Goal: Register for event/course

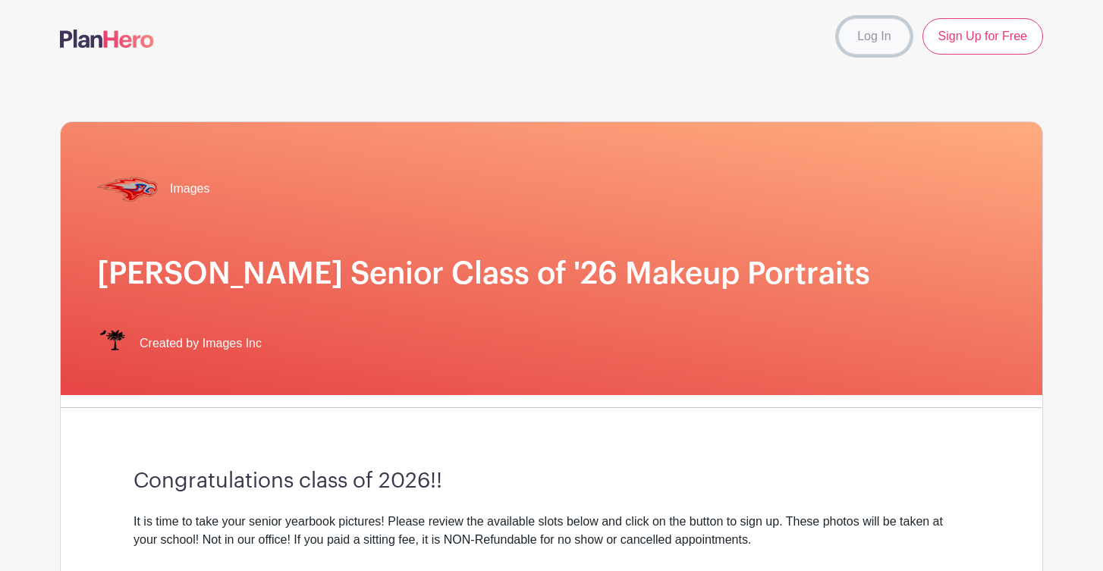
click at [877, 32] on link "Log In" at bounding box center [873, 36] width 71 height 36
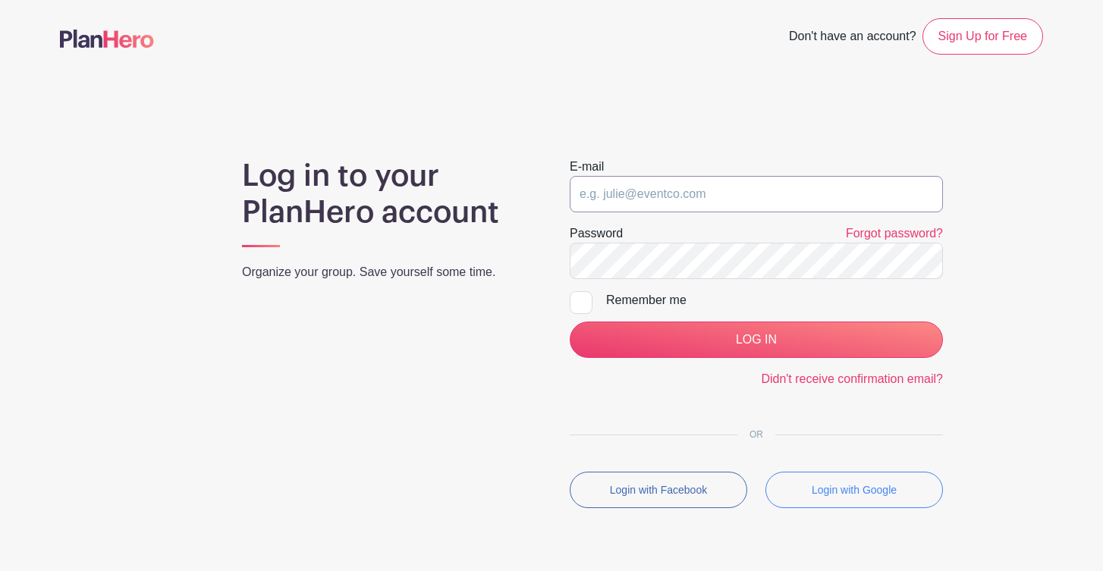
click at [692, 203] on input "email" at bounding box center [756, 194] width 373 height 36
type input "[EMAIL_ADDRESS][DOMAIN_NAME]"
click at [570, 322] on input "LOG IN" at bounding box center [756, 340] width 373 height 36
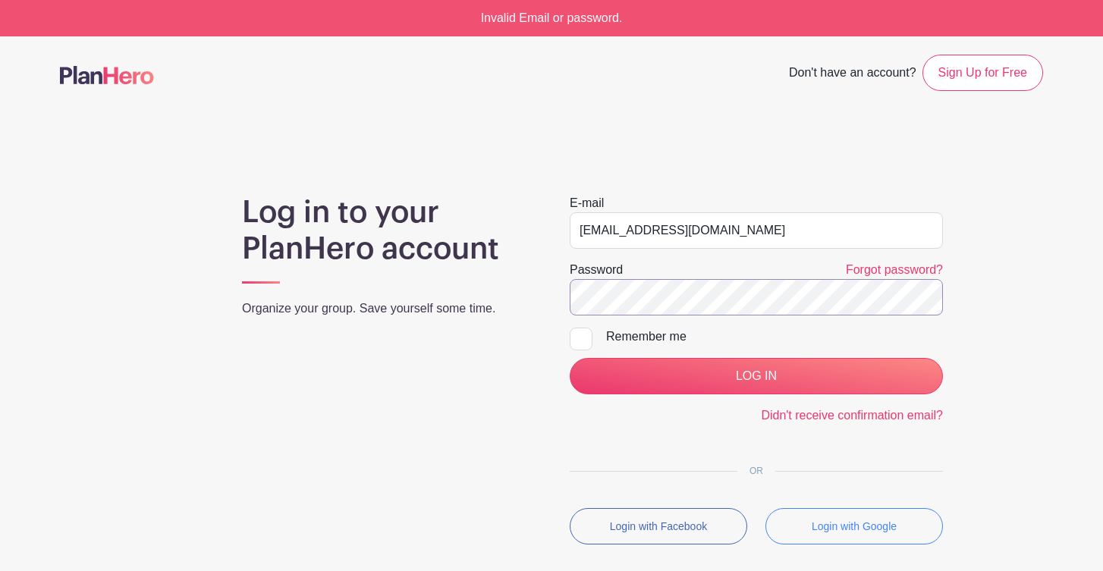
click at [570, 358] on input "LOG IN" at bounding box center [756, 376] width 373 height 36
drag, startPoint x: 739, startPoint y: 222, endPoint x: 567, endPoint y: 236, distance: 172.7
click at [567, 236] on div "E-mail hammerslaella@icloud.com Password Forgot password? Remember me LOG IN Di…" at bounding box center [756, 375] width 410 height 363
type input "HammerslaEl2026@hammondschool.org"
click at [570, 358] on input "LOG IN" at bounding box center [756, 376] width 373 height 36
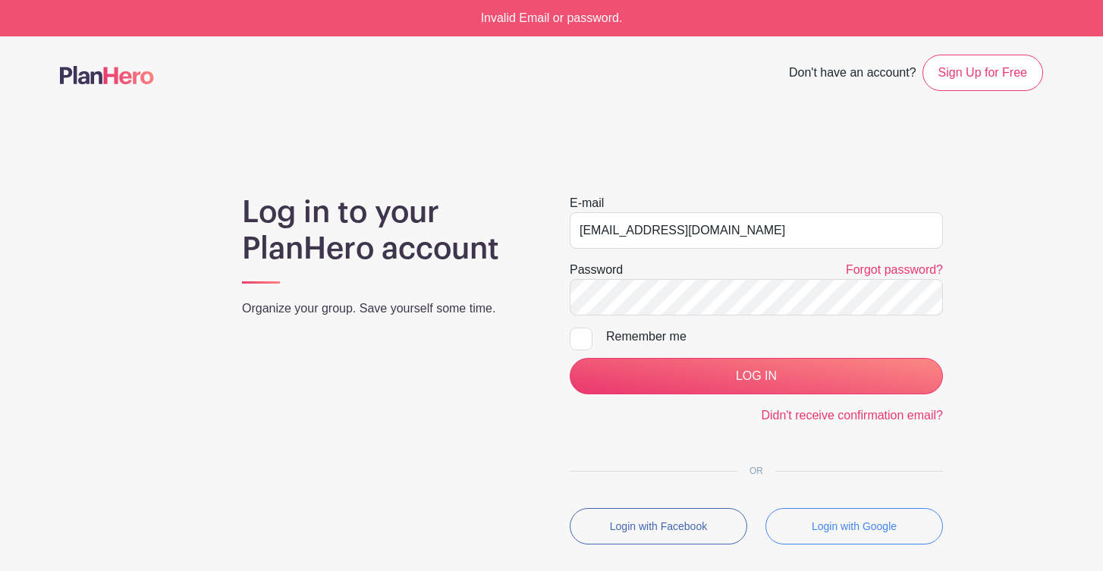
click at [664, 328] on div "Remember me" at bounding box center [774, 337] width 337 height 18
click at [579, 328] on input "Remember me" at bounding box center [575, 333] width 10 height 10
checkbox input "true"
click at [570, 358] on input "LOG IN" at bounding box center [756, 376] width 373 height 36
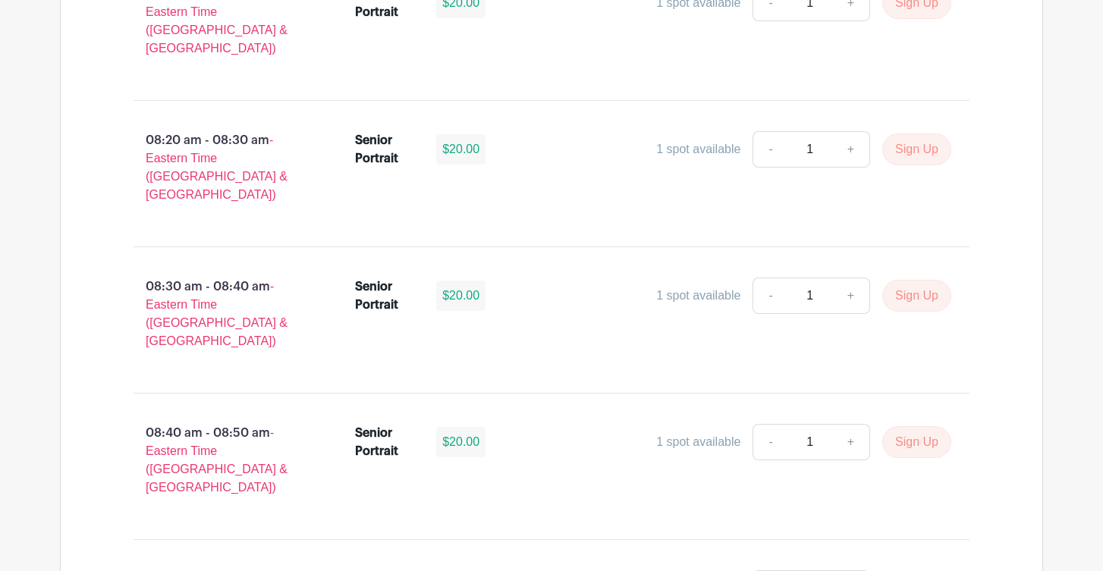
scroll to position [1241, 0]
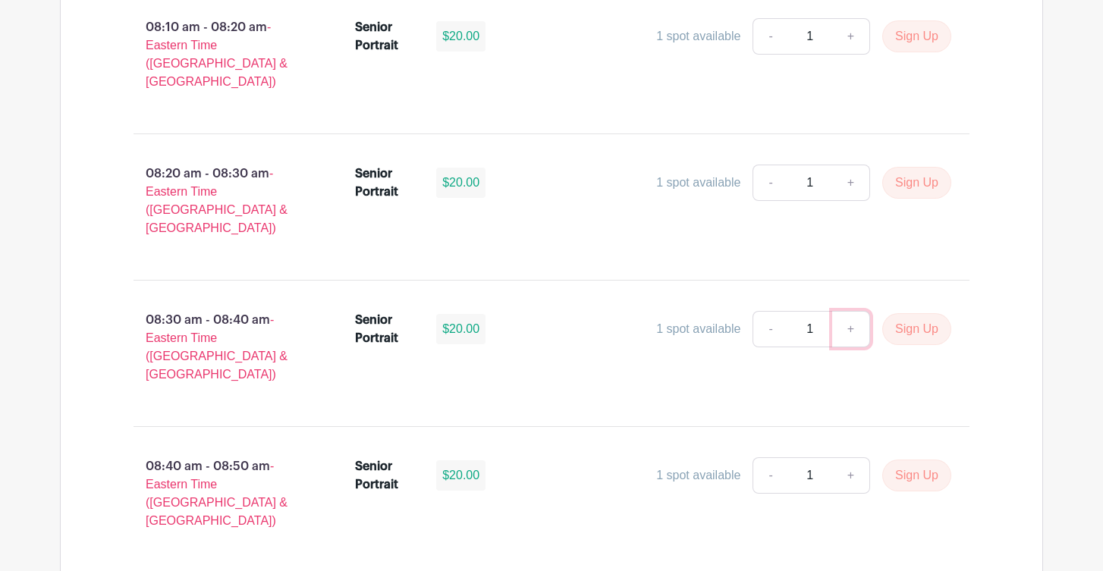
click at [855, 311] on link "+" at bounding box center [851, 329] width 38 height 36
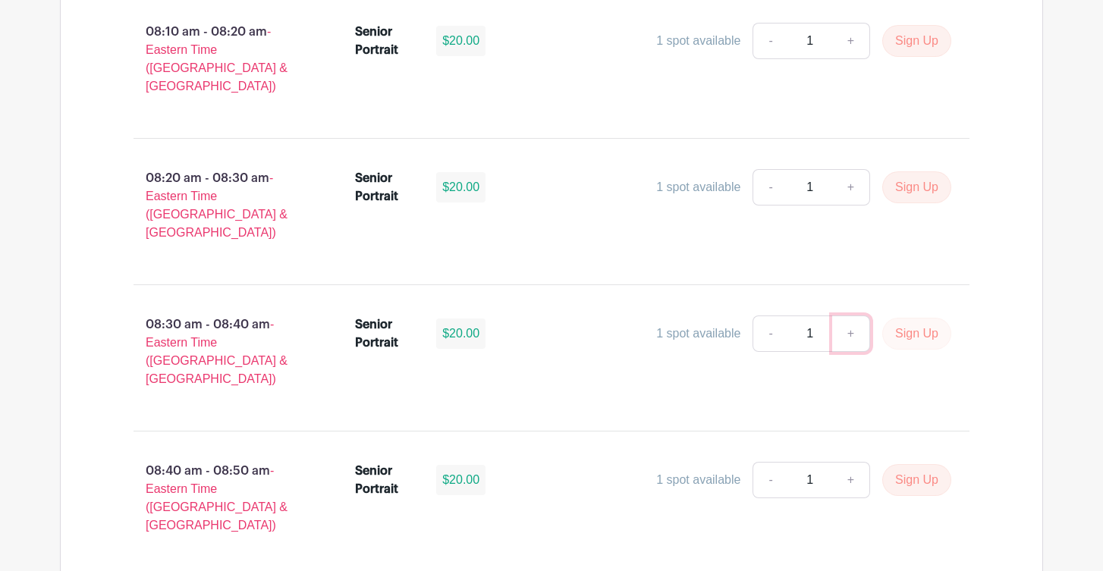
scroll to position [1216, 0]
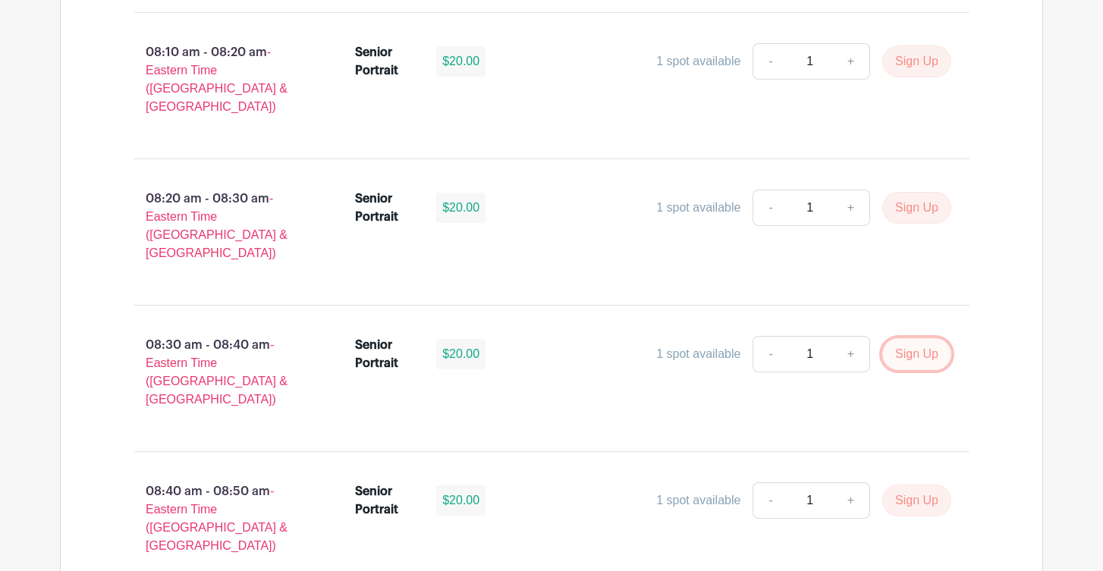
click at [926, 338] on button "Sign Up" at bounding box center [916, 354] width 69 height 32
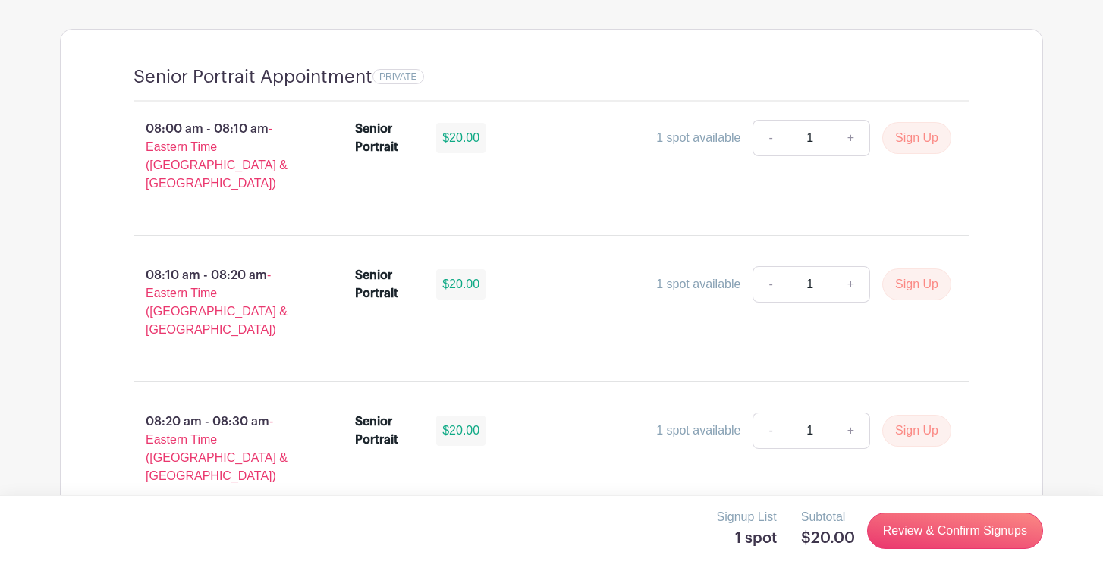
scroll to position [1027, 0]
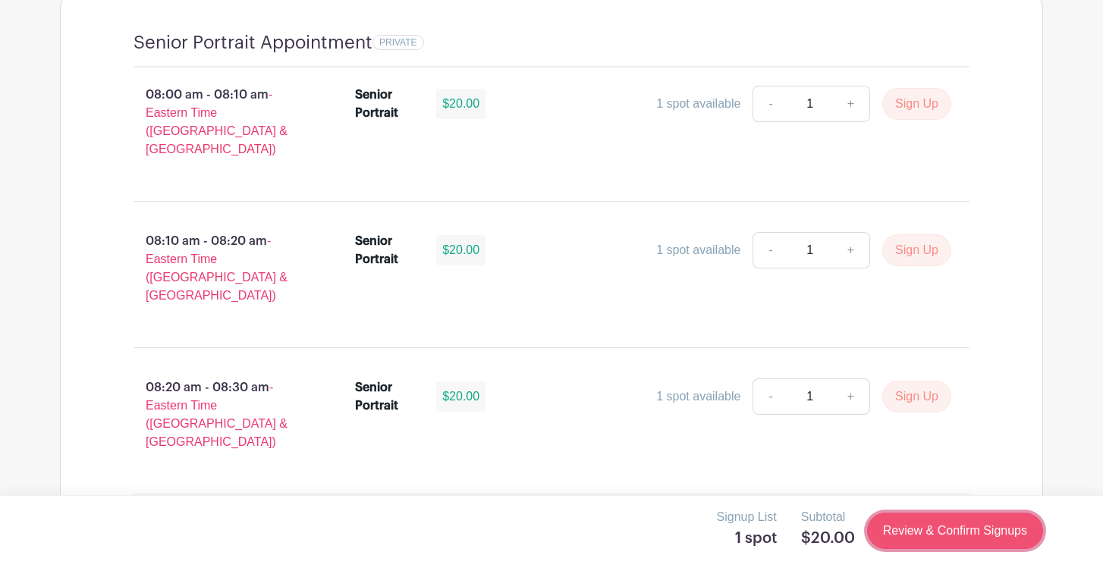
click at [972, 523] on link "Review & Confirm Signups" at bounding box center [955, 531] width 176 height 36
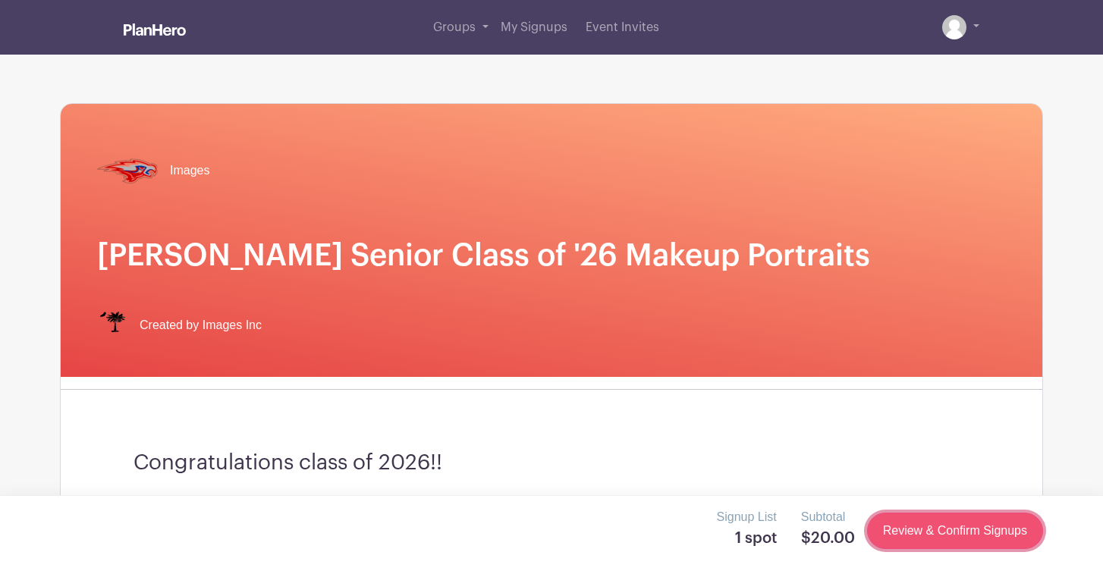
click at [972, 523] on link "Review & Confirm Signups" at bounding box center [955, 531] width 176 height 36
click at [909, 530] on link "Review & Confirm Signups" at bounding box center [955, 531] width 176 height 36
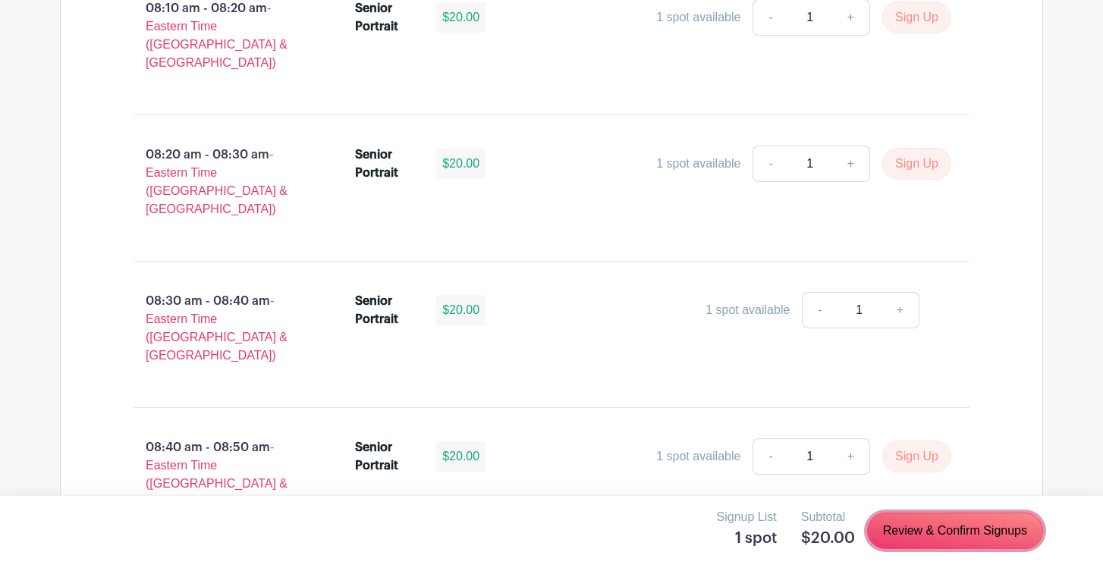
scroll to position [1257, 0]
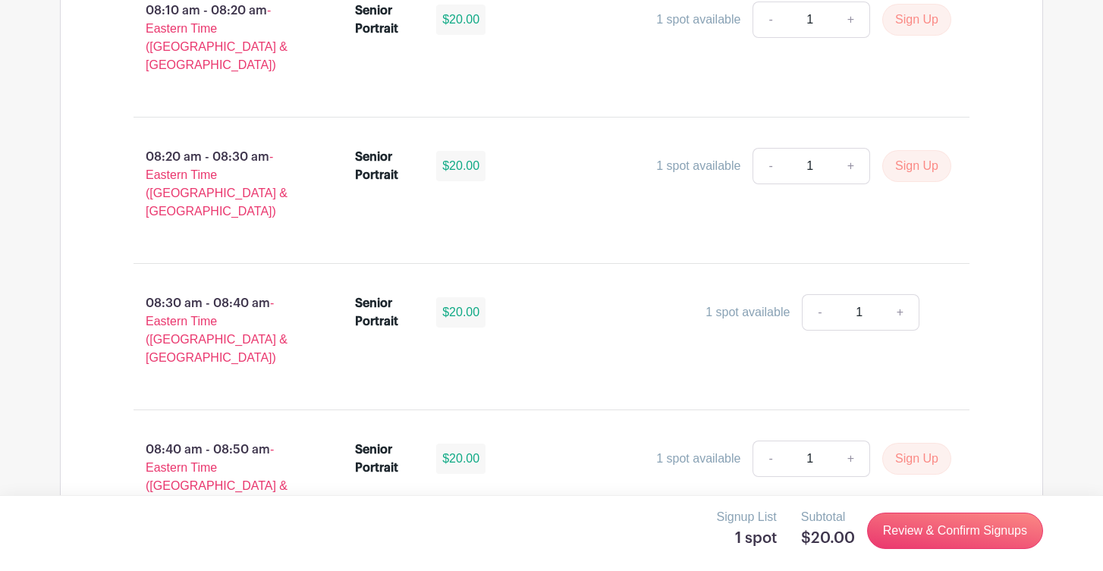
click at [874, 294] on input "1" at bounding box center [860, 312] width 46 height 36
click at [902, 294] on link "+" at bounding box center [900, 312] width 38 height 36
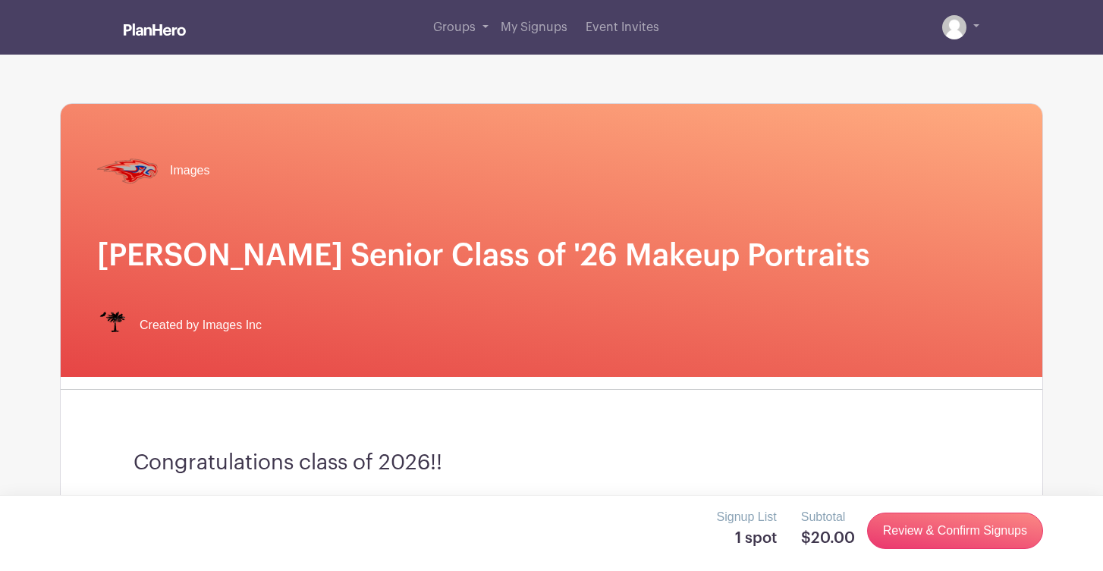
scroll to position [0, 0]
click at [928, 519] on link "Review & Confirm Signups" at bounding box center [955, 531] width 176 height 36
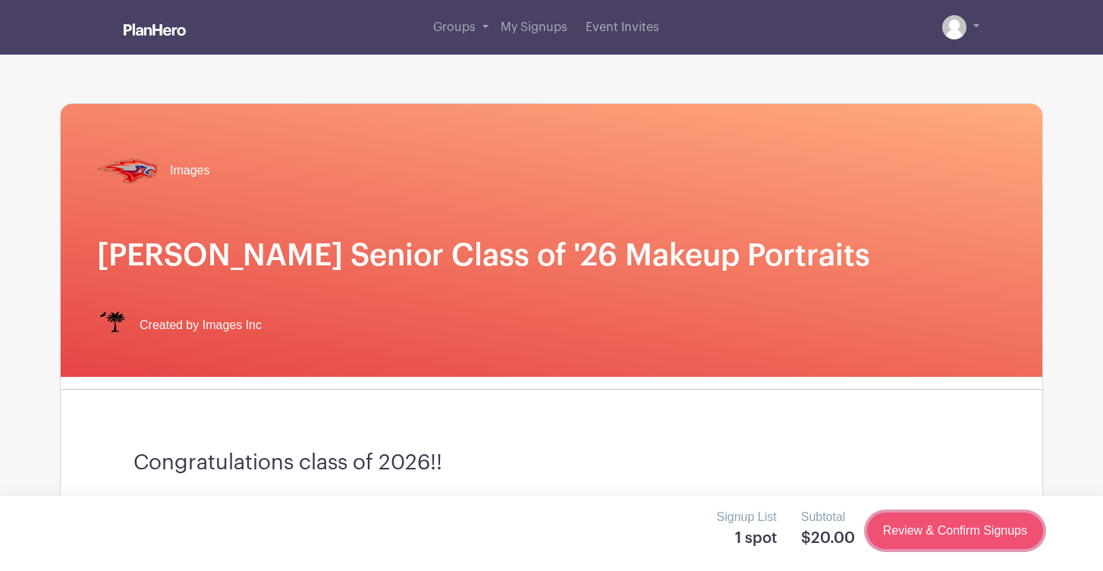
click at [928, 519] on link "Review & Confirm Signups" at bounding box center [955, 531] width 176 height 36
click at [927, 519] on link "Review & Confirm Signups" at bounding box center [955, 531] width 176 height 36
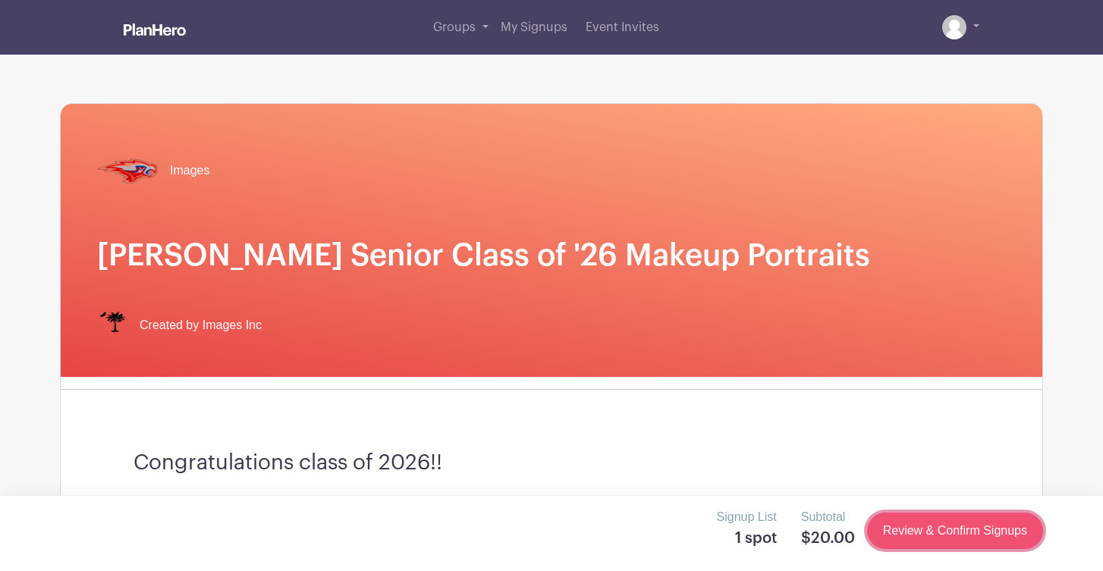
click at [927, 519] on link "Review & Confirm Signups" at bounding box center [955, 531] width 176 height 36
click at [975, 27] on link at bounding box center [960, 27] width 37 height 24
click at [971, 26] on link at bounding box center [960, 27] width 37 height 24
click at [981, 23] on div "Groups All Groups Ella's Events My Signups Event Invites My account Logout" at bounding box center [551, 27] width 1001 height 55
click at [978, 23] on link at bounding box center [960, 27] width 37 height 24
